Goal: Information Seeking & Learning: Learn about a topic

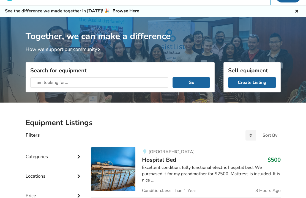
scroll to position [12, 0]
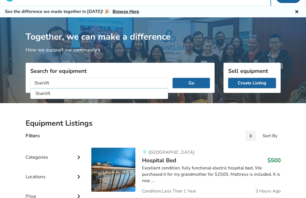
click at [191, 83] on button "Go" at bounding box center [191, 83] width 37 height 10
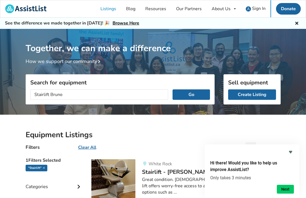
type input "Stairlift Bruno"
click at [191, 94] on button "Go" at bounding box center [191, 94] width 37 height 10
click at [195, 96] on button "Go" at bounding box center [191, 94] width 37 height 10
click at [201, 93] on button "Go" at bounding box center [191, 94] width 37 height 10
click at [198, 97] on button "Go" at bounding box center [191, 94] width 37 height 10
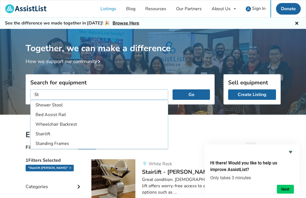
type input "S"
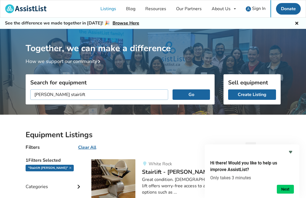
type input "Bruno stairlift"
click at [191, 94] on button "Go" at bounding box center [191, 94] width 37 height 10
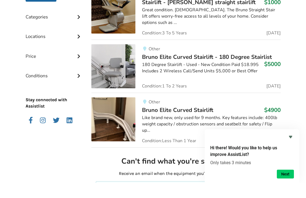
scroll to position [185, 0]
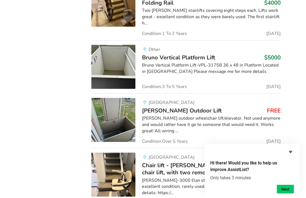
scroll to position [529, 0]
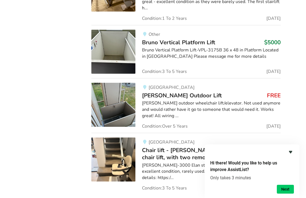
click at [293, 156] on icon "Hide survey" at bounding box center [290, 152] width 7 height 7
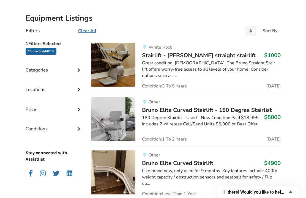
scroll to position [116, 0]
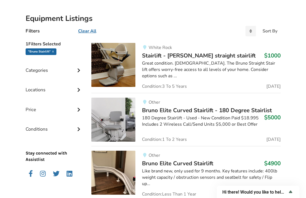
click at [211, 62] on div "Great condition. 3 years old. The Bruno Straight Stair lift offers worry-free a…" at bounding box center [211, 70] width 138 height 19
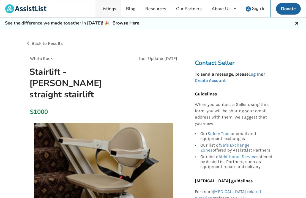
click at [114, 9] on link "Listings" at bounding box center [109, 8] width 26 height 17
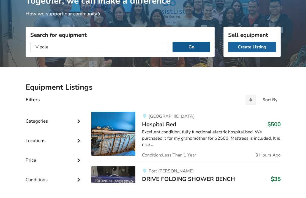
type input "IV pole"
click at [198, 63] on button "Go" at bounding box center [191, 62] width 37 height 10
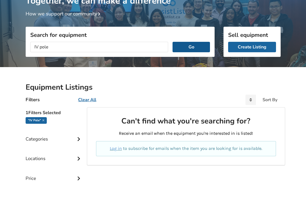
scroll to position [32, 0]
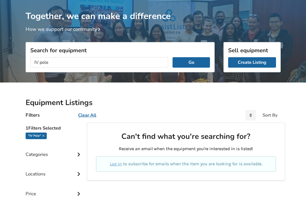
click at [79, 156] on icon at bounding box center [79, 154] width 6 height 5
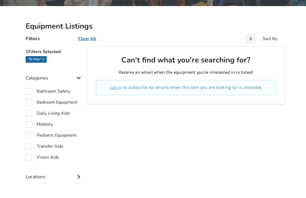
scroll to position [111, 0]
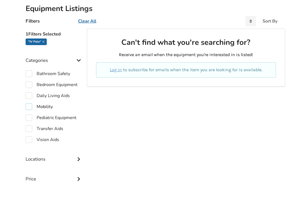
click at [48, 119] on label "Mobility" at bounding box center [39, 122] width 27 height 7
checkbox input "true"
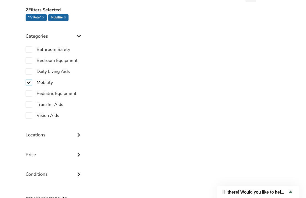
scroll to position [186, 0]
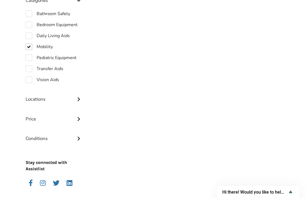
click at [75, 100] on div "Locations" at bounding box center [54, 95] width 57 height 20
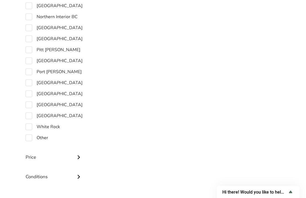
scroll to position [447, 0]
